Goal: Navigation & Orientation: Find specific page/section

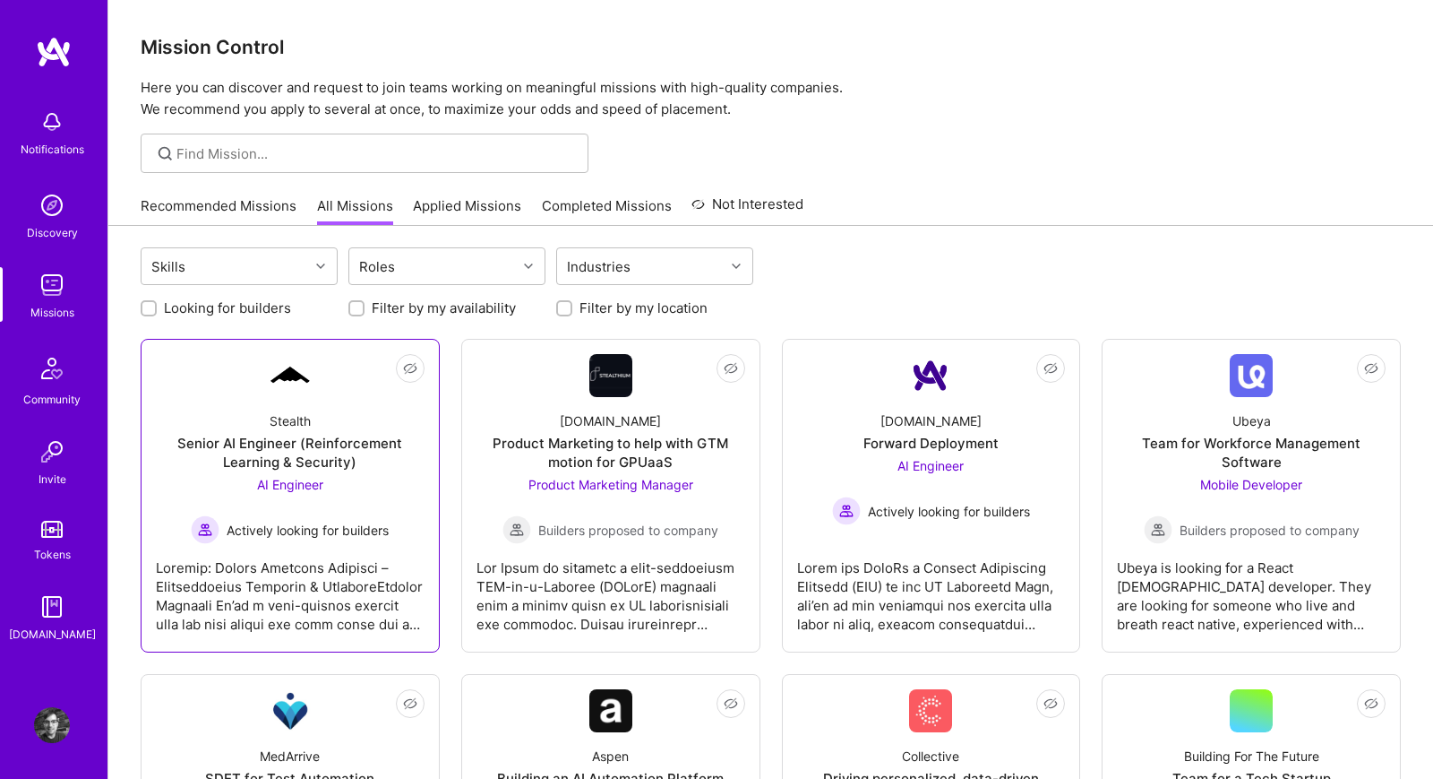
scroll to position [280, 0]
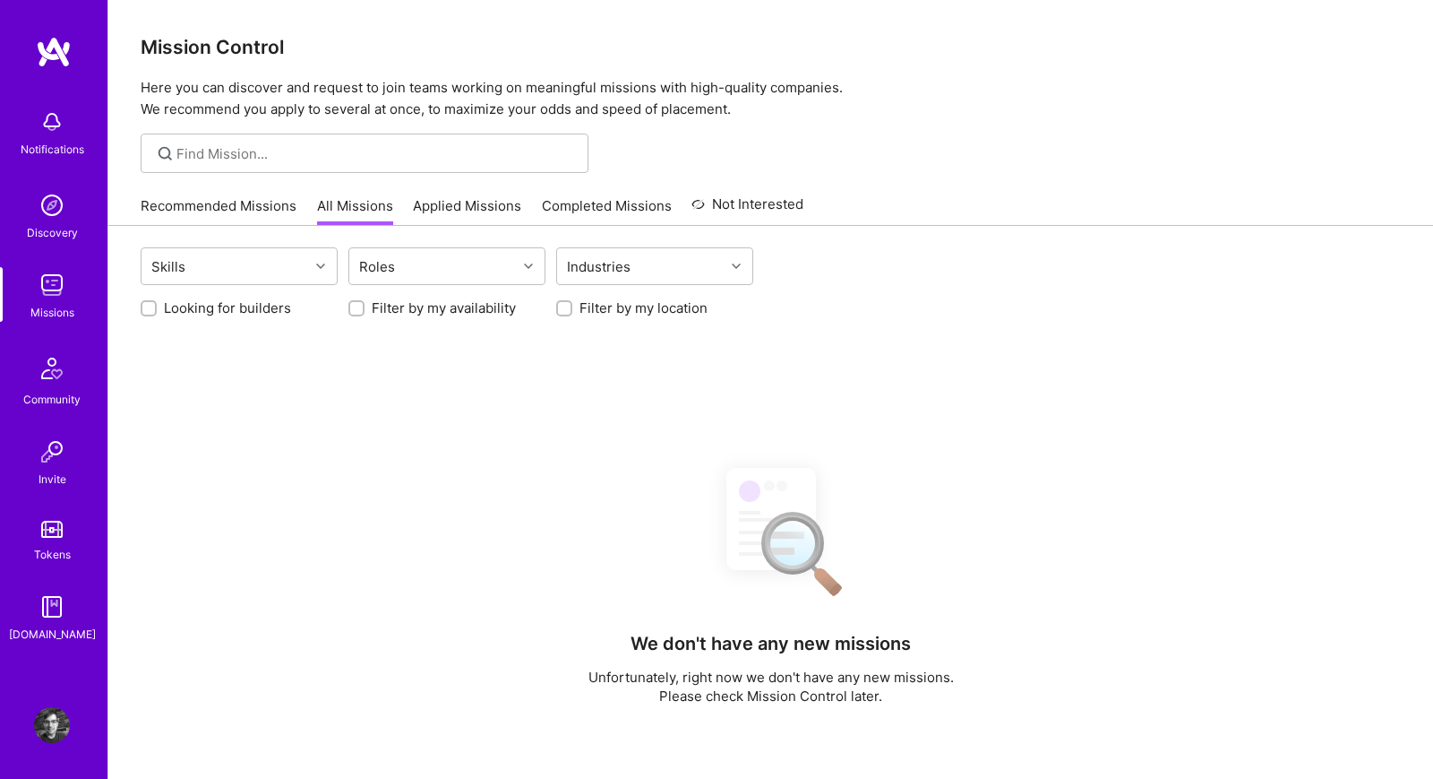
scroll to position [280, 0]
